Goal: Transaction & Acquisition: Register for event/course

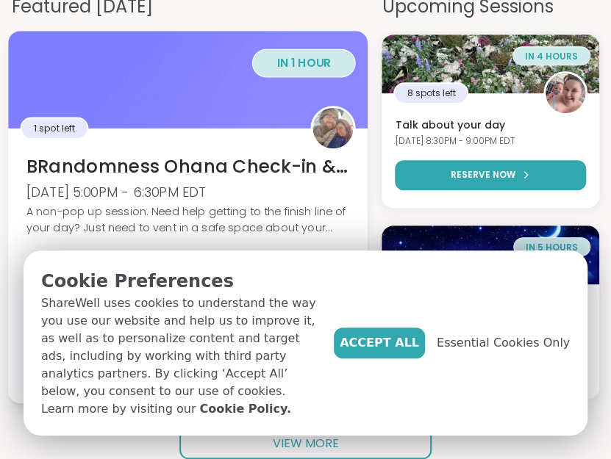
scroll to position [294, 0]
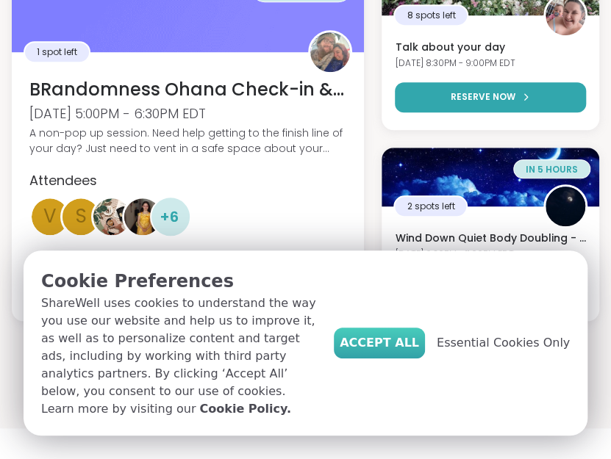
click at [394, 352] on span "Accept All" at bounding box center [378, 343] width 79 height 18
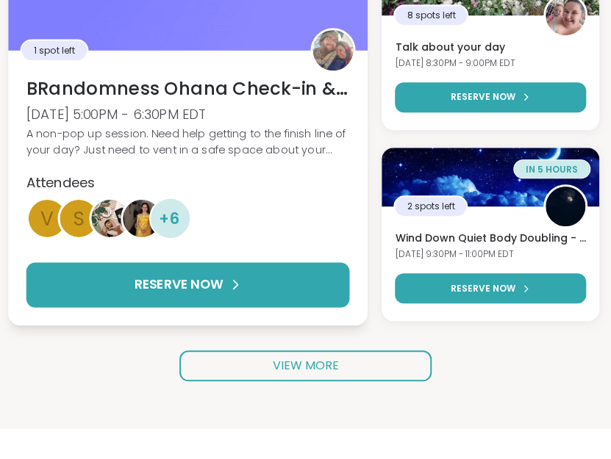
click at [217, 181] on div "Attendees" at bounding box center [187, 181] width 323 height 19
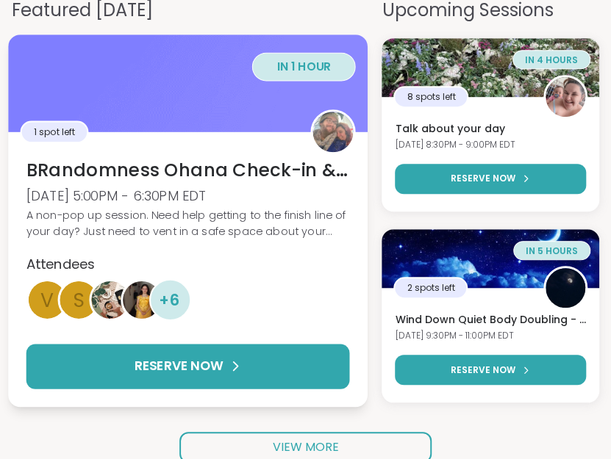
scroll to position [147, 0]
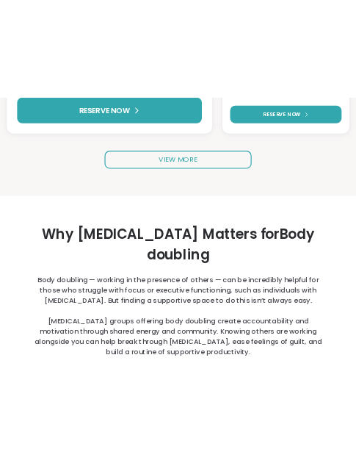
scroll to position [441, 0]
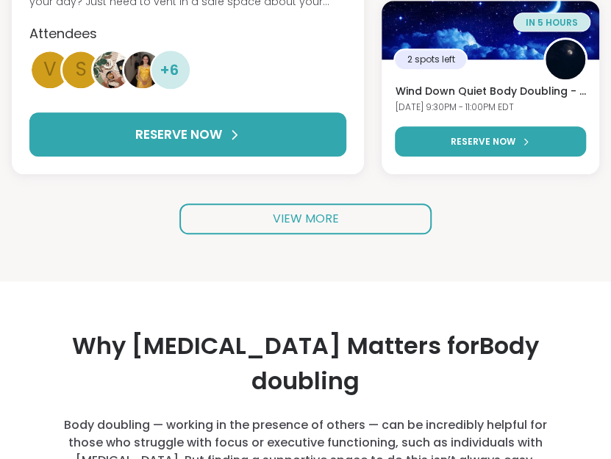
click at [481, 279] on div "Featured [DATE] in 1 hour 1 spot left BRandomness Ohana Check-in & Open Forum […" at bounding box center [305, 26] width 611 height 514
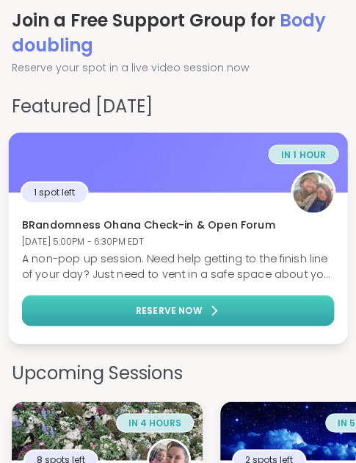
scroll to position [0, 0]
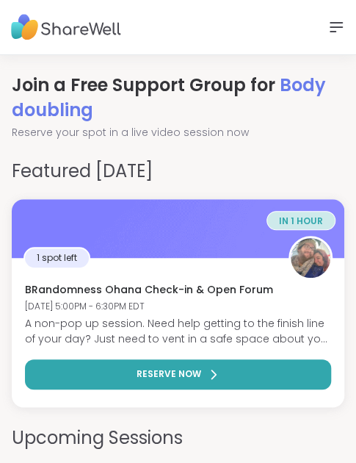
click at [242, 23] on div "Sessions How It Works Sign Up Log In" at bounding box center [178, 27] width 356 height 55
